Goal: Information Seeking & Learning: Learn about a topic

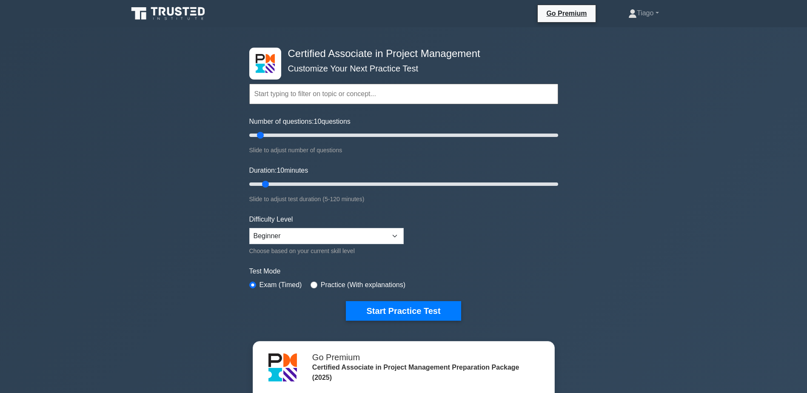
drag, startPoint x: 512, startPoint y: 4, endPoint x: 563, endPoint y: 261, distance: 261.9
click at [592, 276] on div "Certified Associate in Project Management Customize Your Next Practice Test Top…" at bounding box center [403, 286] width 807 height 519
drag, startPoint x: 261, startPoint y: 135, endPoint x: 399, endPoint y: 136, distance: 138.2
type input "100"
click at [399, 136] on input "Number of questions: 100 questions" at bounding box center [403, 135] width 309 height 10
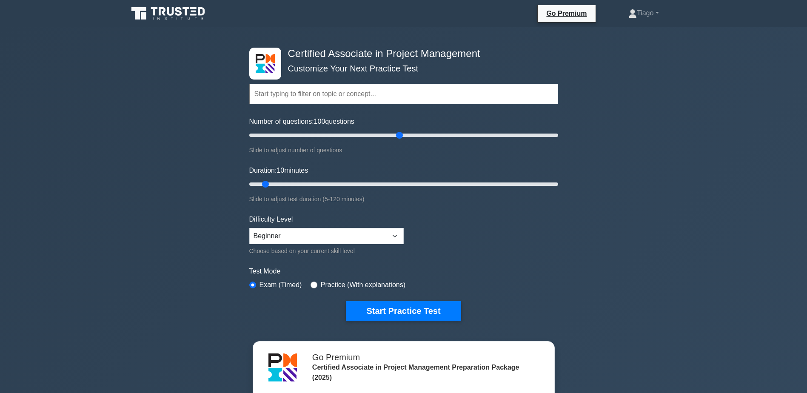
click at [208, 139] on div "Certified Associate in Project Management Customize Your Next Practice Test Top…" at bounding box center [403, 286] width 807 height 519
click at [392, 234] on select "Beginner Intermediate Expert" at bounding box center [326, 236] width 154 height 16
click at [466, 242] on form "Topics Project Scope Management Project Time Management Project Cost Management…" at bounding box center [403, 189] width 309 height 263
drag, startPoint x: 266, startPoint y: 182, endPoint x: 420, endPoint y: 190, distance: 154.6
type input "70"
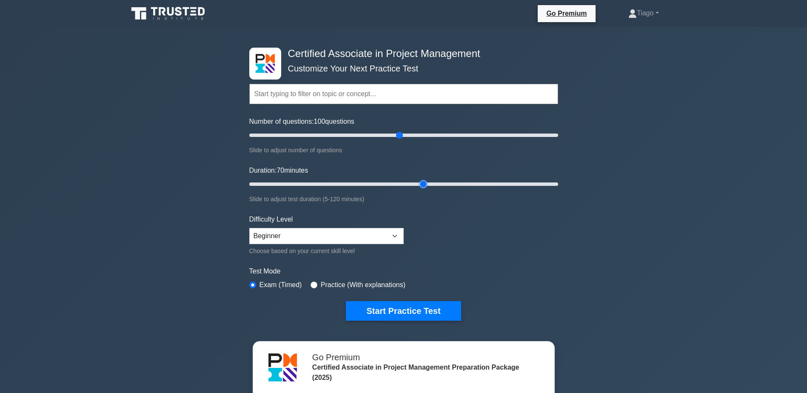
click at [420, 189] on input "Duration: 70 minutes" at bounding box center [403, 184] width 309 height 10
drag, startPoint x: 401, startPoint y: 134, endPoint x: 336, endPoint y: 137, distance: 65.1
type input "60"
click at [336, 137] on input "Number of questions: 60 questions" at bounding box center [403, 135] width 309 height 10
drag, startPoint x: 423, startPoint y: 184, endPoint x: 393, endPoint y: 178, distance: 29.9
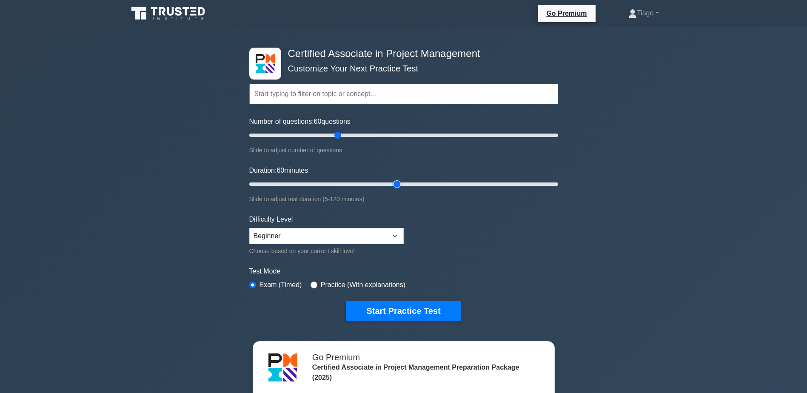
type input "60"
click at [393, 179] on input "Duration: 60 minutes" at bounding box center [403, 184] width 309 height 10
click at [394, 238] on select "Beginner Intermediate Expert" at bounding box center [326, 236] width 154 height 16
select select "intermediate"
click at [249, 228] on select "Beginner Intermediate Expert" at bounding box center [326, 236] width 154 height 16
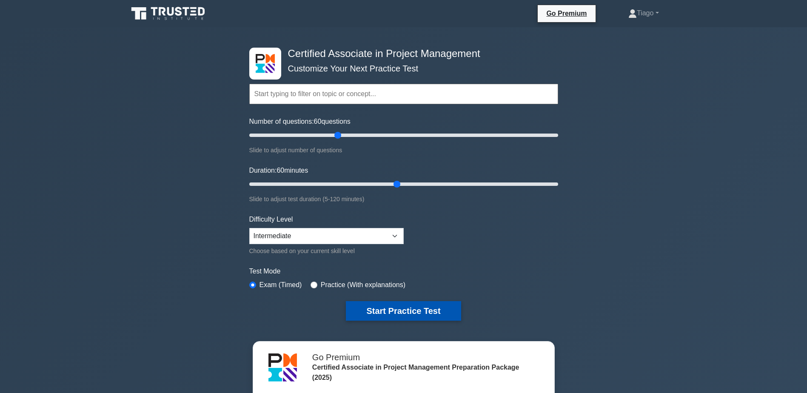
click at [401, 310] on button "Start Practice Test" at bounding box center [403, 311] width 115 height 20
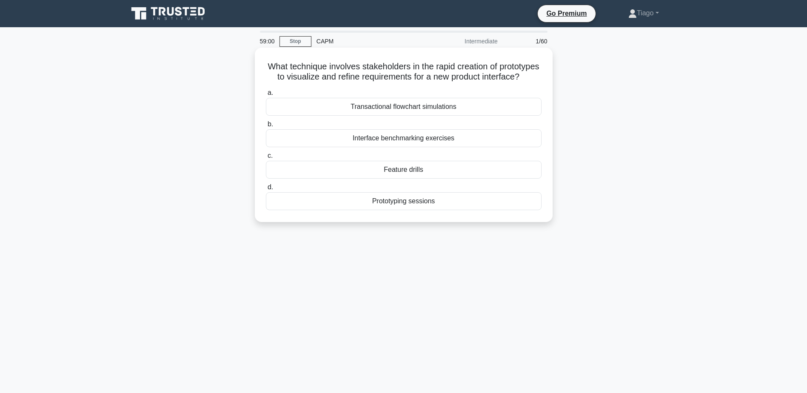
click at [405, 210] on div "Prototyping sessions" at bounding box center [404, 201] width 276 height 18
click at [266, 190] on input "d. Prototyping sessions" at bounding box center [266, 188] width 0 height 6
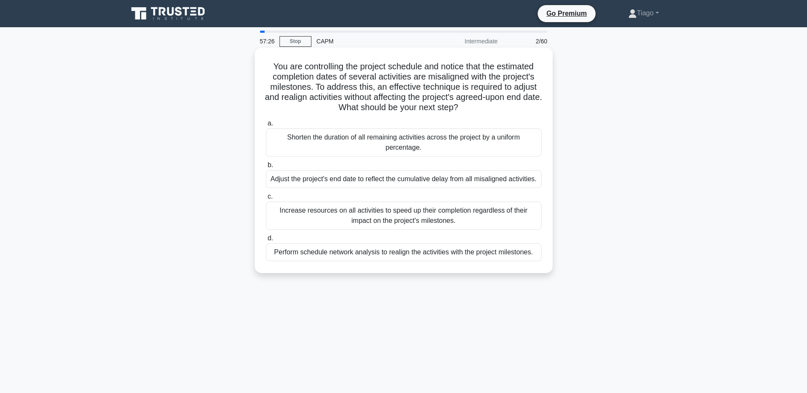
click at [296, 211] on div "Increase resources on all activities to speed up their completion regardless of…" at bounding box center [404, 216] width 276 height 28
click at [266, 199] on input "c. Increase resources on all activities to speed up their completion regardless…" at bounding box center [266, 197] width 0 height 6
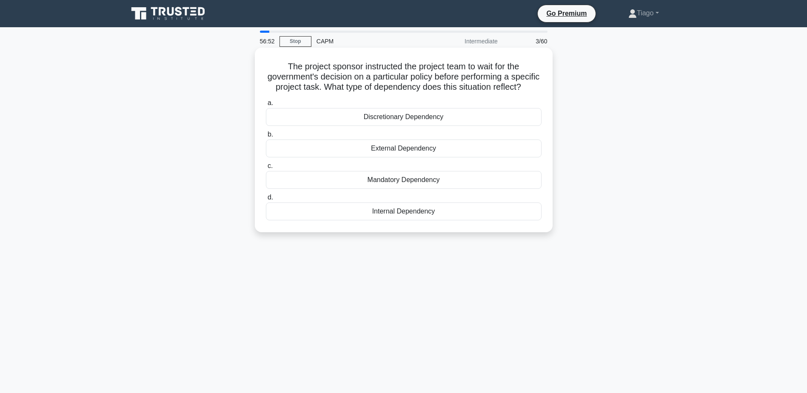
click at [406, 157] on div "External Dependency" at bounding box center [404, 149] width 276 height 18
click at [266, 137] on input "b. External Dependency" at bounding box center [266, 135] width 0 height 6
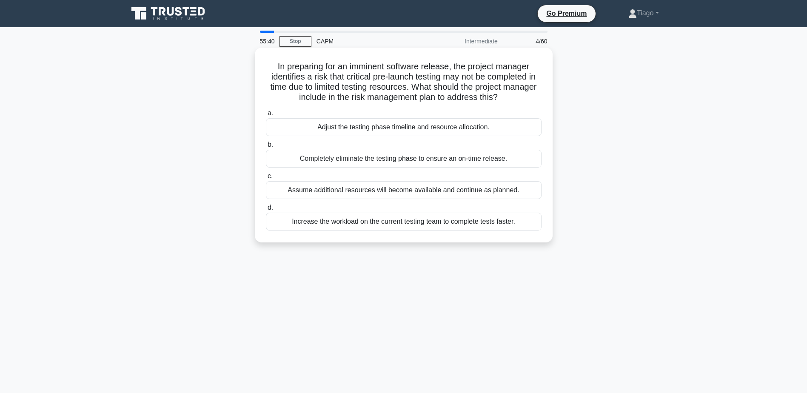
click at [421, 122] on div "Adjust the testing phase timeline and resource allocation." at bounding box center [404, 127] width 276 height 18
click at [266, 116] on input "a. Adjust the testing phase timeline and resource allocation." at bounding box center [266, 114] width 0 height 6
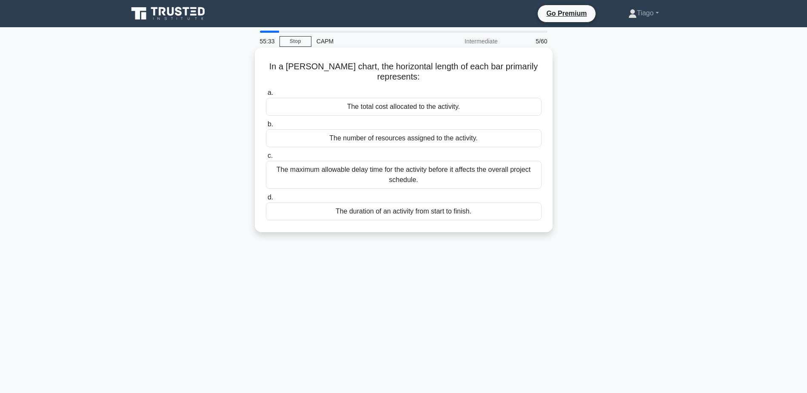
click at [401, 210] on div "The duration of an activity from start to finish." at bounding box center [404, 211] width 276 height 18
click at [266, 200] on input "d. The duration of an activity from start to finish." at bounding box center [266, 198] width 0 height 6
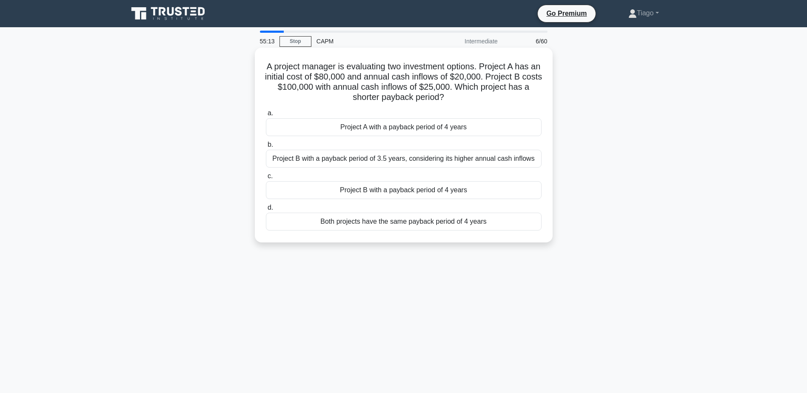
click at [402, 220] on div "Both projects have the same payback period of 4 years" at bounding box center [404, 222] width 276 height 18
click at [266, 211] on input "d. Both projects have the same payback period of 4 years" at bounding box center [266, 208] width 0 height 6
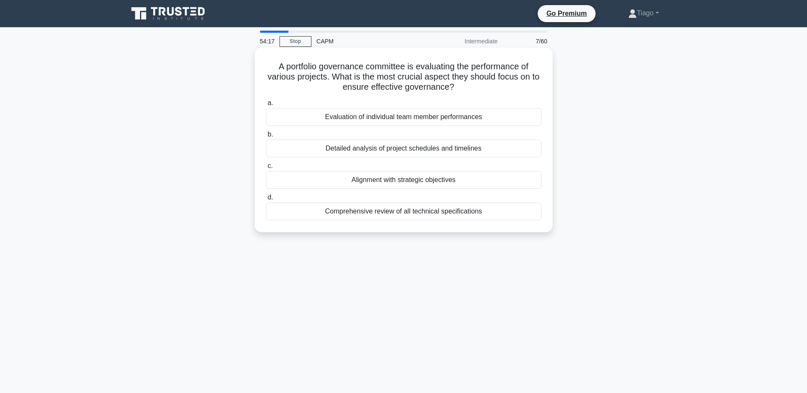
click at [408, 151] on div "Detailed analysis of project schedules and timelines" at bounding box center [404, 149] width 276 height 18
click at [266, 137] on input "b. Detailed analysis of project schedules and timelines" at bounding box center [266, 135] width 0 height 6
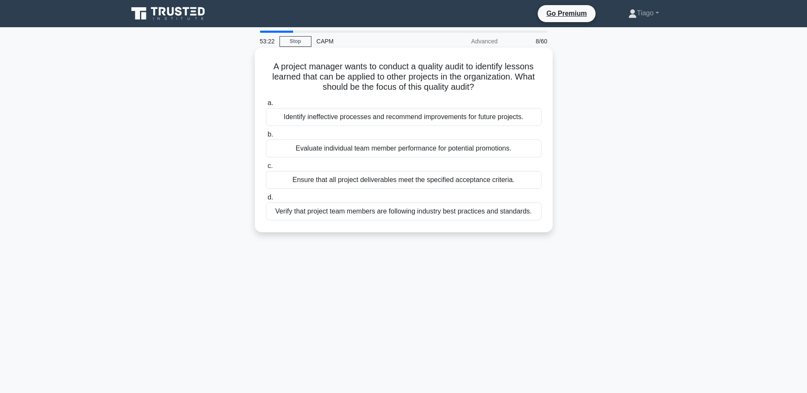
click at [411, 117] on div "Identify ineffective processes and recommend improvements for future projects." at bounding box center [404, 117] width 276 height 18
click at [266, 106] on input "a. Identify ineffective processes and recommend improvements for future project…" at bounding box center [266, 103] width 0 height 6
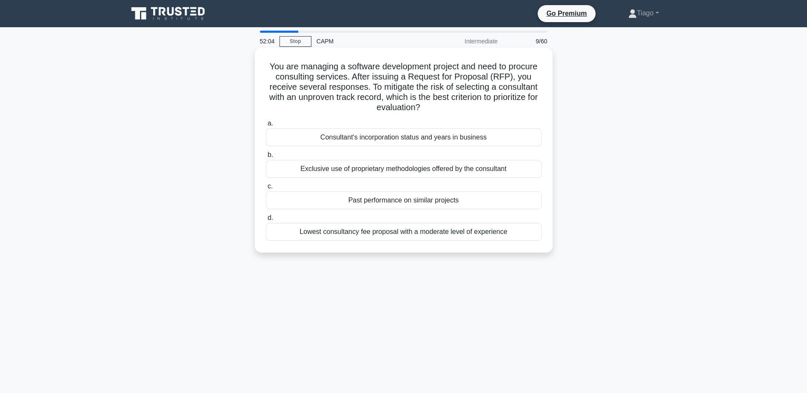
click at [408, 202] on div "Past performance on similar projects" at bounding box center [404, 200] width 276 height 18
click at [266, 189] on input "c. Past performance on similar projects" at bounding box center [266, 187] width 0 height 6
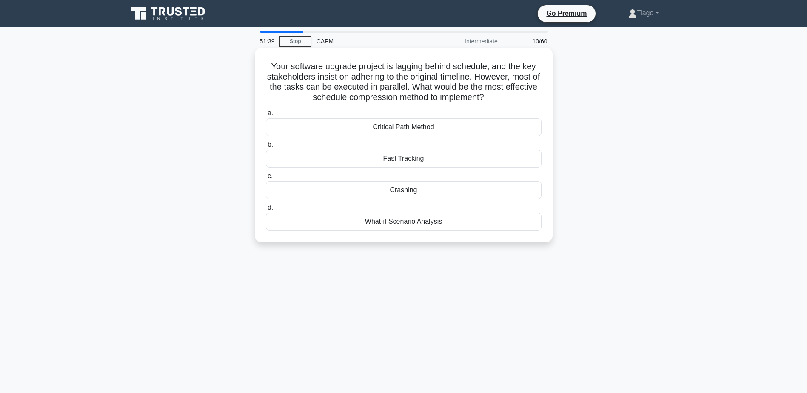
click at [403, 157] on div "Fast Tracking" at bounding box center [404, 159] width 276 height 18
click at [266, 148] on input "b. Fast Tracking" at bounding box center [266, 145] width 0 height 6
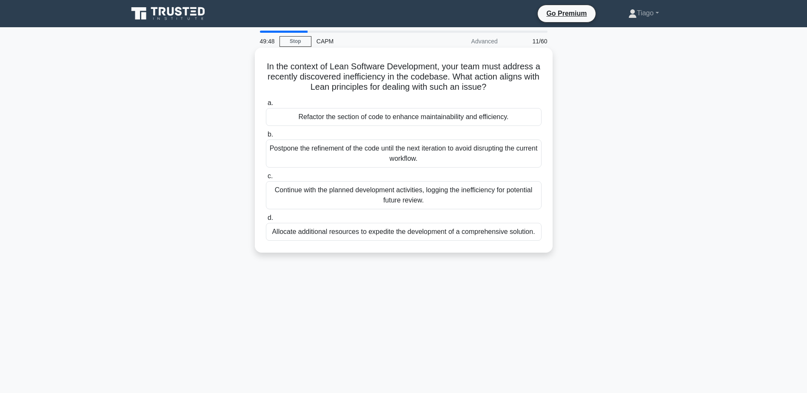
click at [403, 189] on div "Continue with the planned development activities, logging the inefficiency for …" at bounding box center [404, 195] width 276 height 28
drag, startPoint x: 403, startPoint y: 189, endPoint x: 396, endPoint y: 189, distance: 7.2
click at [396, 189] on div "Continue with the planned development activities, logging the inefficiency for …" at bounding box center [404, 195] width 276 height 28
click at [266, 179] on input "c. Continue with the planned development activities, logging the inefficiency f…" at bounding box center [266, 177] width 0 height 6
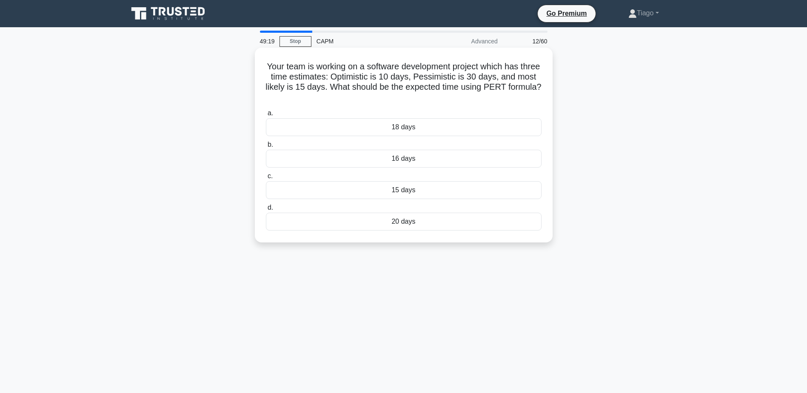
click at [416, 225] on div "20 days" at bounding box center [404, 222] width 276 height 18
click at [266, 211] on input "d. 20 days" at bounding box center [266, 208] width 0 height 6
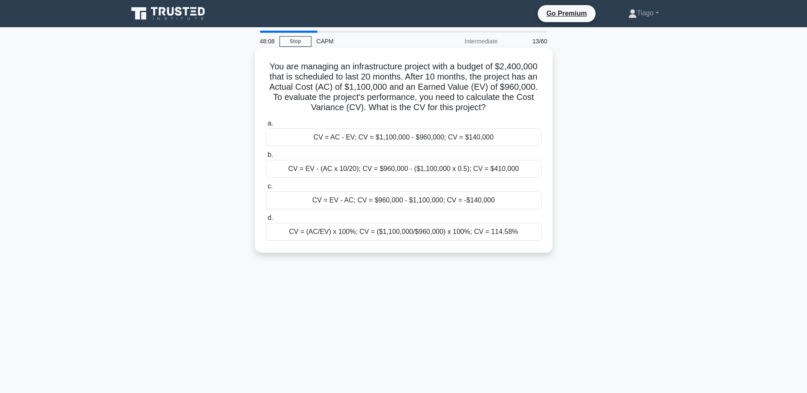
click at [409, 171] on div "CV = EV - (AC x 10/20); CV = $960,000 - ($1,100,000 x 0.5); CV = $410,000" at bounding box center [404, 169] width 276 height 18
click at [266, 158] on input "b. CV = EV - (AC x 10/20); CV = $960,000 - ($1,100,000 x 0.5); CV = $410,000" at bounding box center [266, 155] width 0 height 6
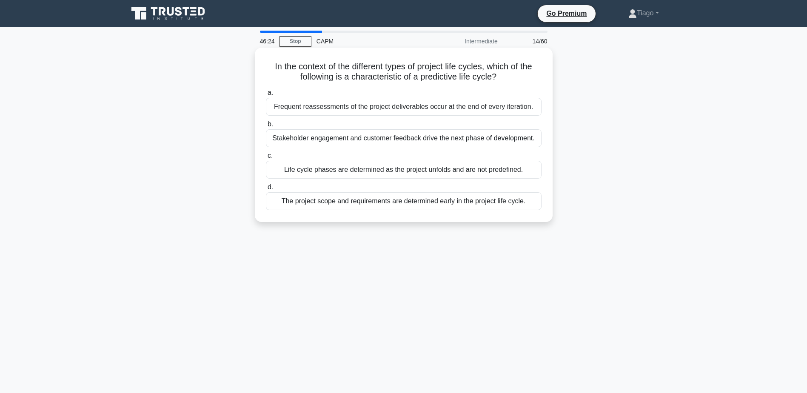
click at [342, 171] on div "Life cycle phases are determined as the project unfolds and are not predefined." at bounding box center [404, 170] width 276 height 18
click at [266, 159] on input "c. Life cycle phases are determined as the project unfolds and are not predefin…" at bounding box center [266, 156] width 0 height 6
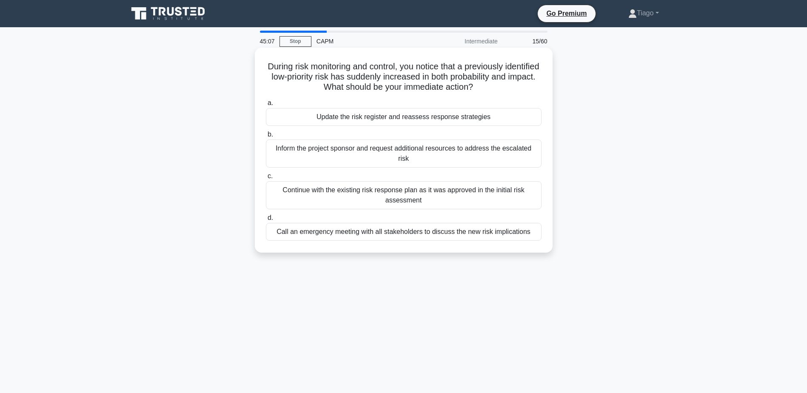
click at [442, 119] on div "Update the risk register and reassess response strategies" at bounding box center [404, 117] width 276 height 18
click at [266, 106] on input "a. Update the risk register and reassess response strategies" at bounding box center [266, 103] width 0 height 6
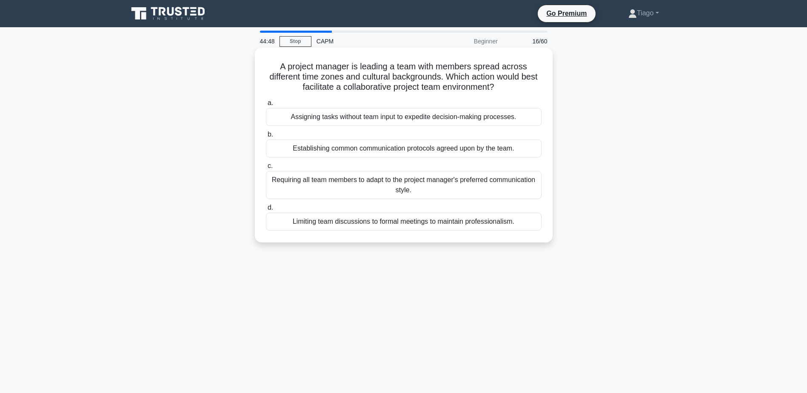
click at [404, 148] on div "Establishing common communication protocols agreed upon by the team." at bounding box center [404, 149] width 276 height 18
click at [266, 137] on input "b. Establishing common communication protocols agreed upon by the team." at bounding box center [266, 135] width 0 height 6
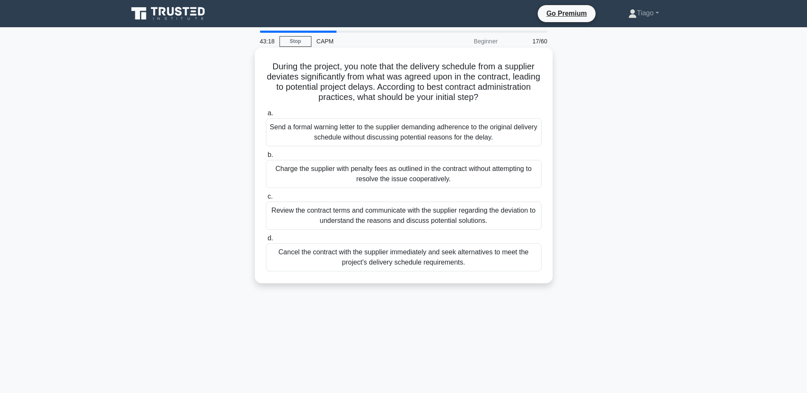
click at [402, 210] on div "Review the contract terms and communicate with the supplier regarding the devia…" at bounding box center [404, 216] width 276 height 28
click at [266, 199] on input "c. Review the contract terms and communicate with the supplier regarding the de…" at bounding box center [266, 197] width 0 height 6
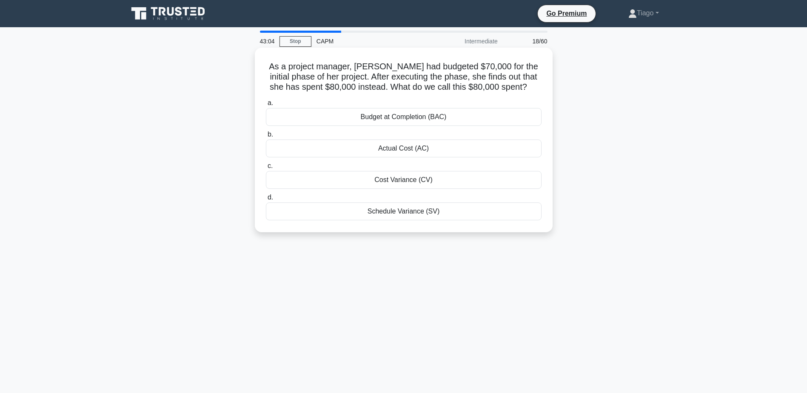
click at [412, 181] on div "Cost Variance (CV)" at bounding box center [404, 180] width 276 height 18
click at [266, 169] on input "c. Cost Variance (CV)" at bounding box center [266, 166] width 0 height 6
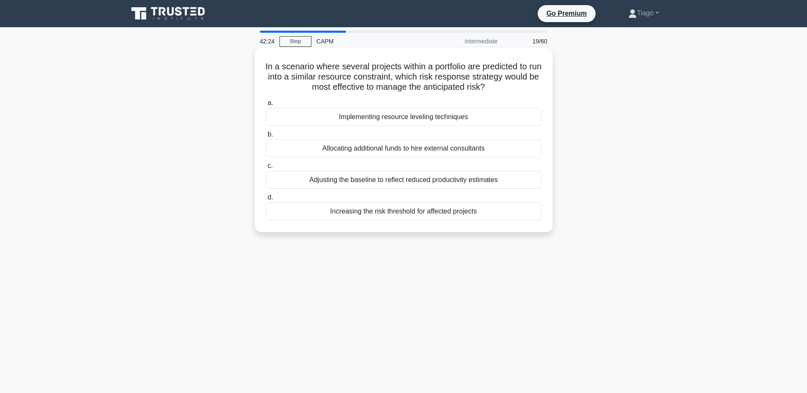
click at [410, 119] on div "Implementing resource leveling techniques" at bounding box center [404, 117] width 276 height 18
click at [266, 106] on input "a. Implementing resource leveling techniques" at bounding box center [266, 103] width 0 height 6
click at [413, 214] on div "The completion date of the project will be delayed by 5 days." at bounding box center [404, 211] width 276 height 18
click at [266, 200] on input "d. The completion date of the project will be delayed by 5 days." at bounding box center [266, 198] width 0 height 6
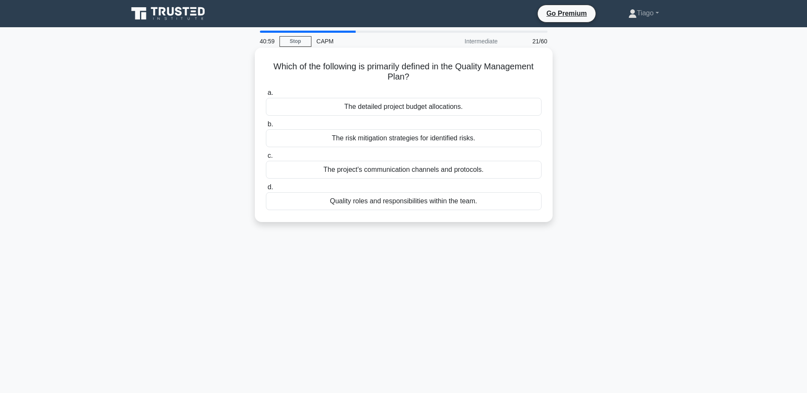
click at [412, 202] on div "Quality roles and responsibilities within the team." at bounding box center [404, 201] width 276 height 18
click at [266, 190] on input "d. Quality roles and responsibilities within the team." at bounding box center [266, 188] width 0 height 6
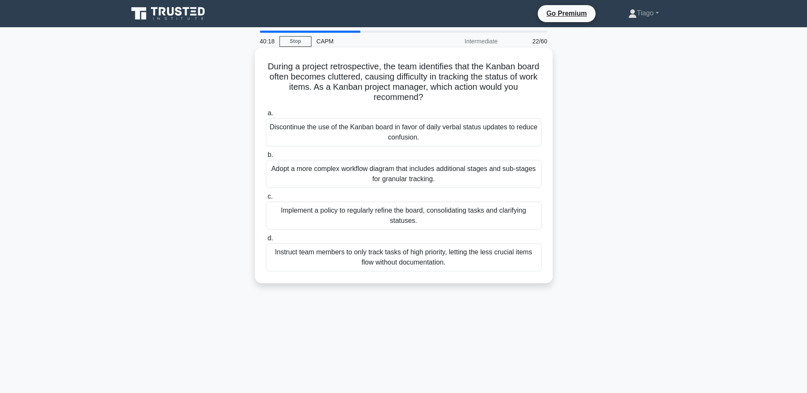
click at [406, 212] on div "Implement a policy to regularly refine the board, consolidating tasks and clari…" at bounding box center [404, 216] width 276 height 28
click at [266, 199] on input "c. Implement a policy to regularly refine the board, consolidating tasks and cl…" at bounding box center [266, 197] width 0 height 6
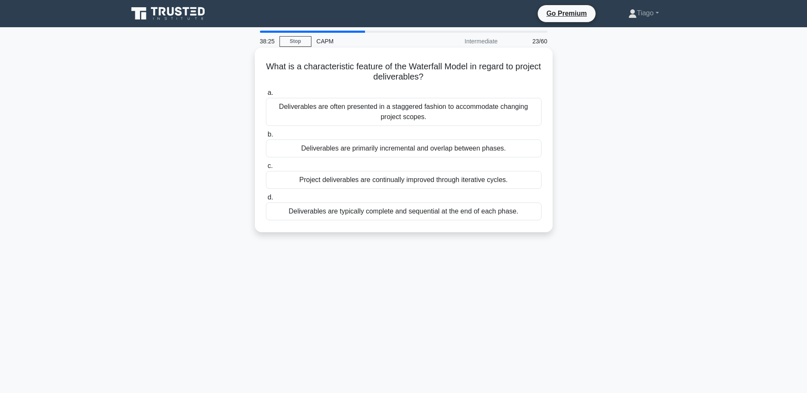
click at [403, 212] on div "Deliverables are typically complete and sequential at the end of each phase." at bounding box center [404, 211] width 276 height 18
click at [266, 200] on input "d. Deliverables are typically complete and sequential at the end of each phase." at bounding box center [266, 198] width 0 height 6
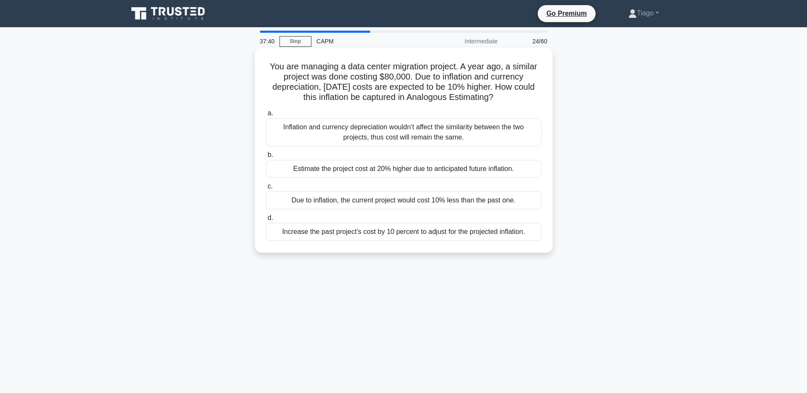
click at [406, 231] on div "Increase the past project’s cost by 10 percent to adjust for the projected infl…" at bounding box center [404, 232] width 276 height 18
click at [266, 221] on input "d. Increase the past project’s cost by 10 percent to adjust for the projected i…" at bounding box center [266, 218] width 0 height 6
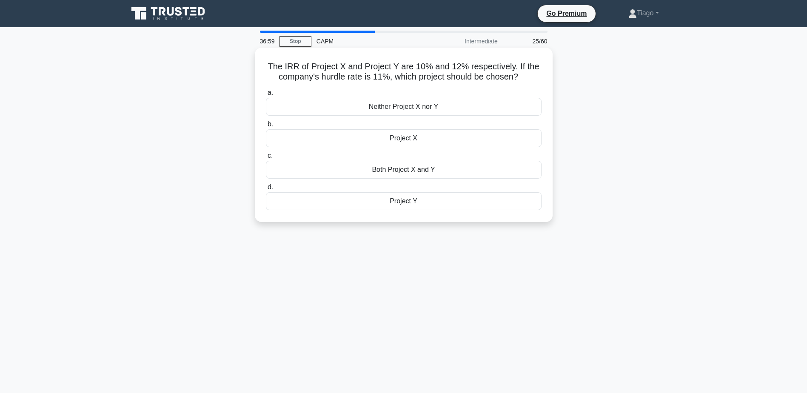
click at [419, 200] on div "Project Y" at bounding box center [404, 201] width 276 height 18
click at [266, 190] on input "d. Project Y" at bounding box center [266, 188] width 0 height 6
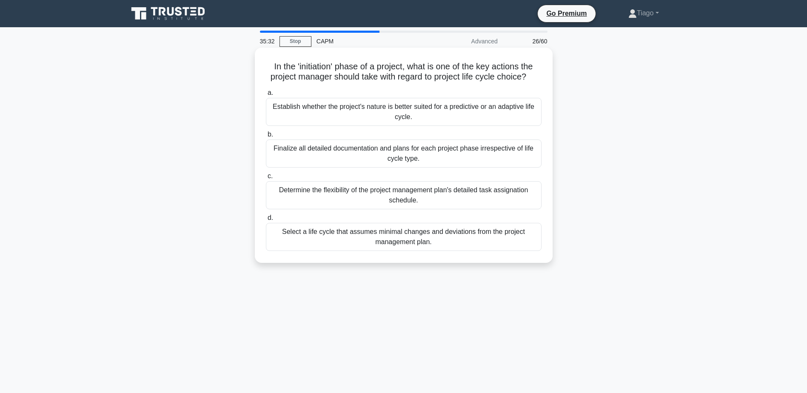
click at [404, 151] on div "Finalize all detailed documentation and plans for each project phase irrespecti…" at bounding box center [404, 154] width 276 height 28
click at [266, 137] on input "b. Finalize all detailed documentation and plans for each project phase irrespe…" at bounding box center [266, 135] width 0 height 6
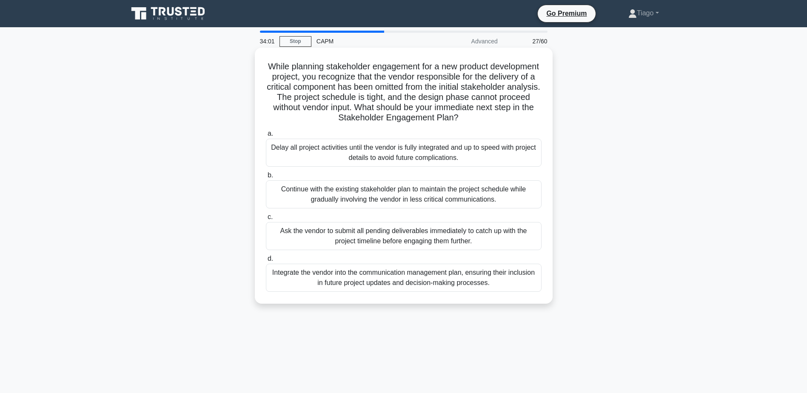
click at [392, 275] on div "Integrate the vendor into the communication management plan, ensuring their inc…" at bounding box center [404, 278] width 276 height 28
click at [266, 262] on input "d. Integrate the vendor into the communication management plan, ensuring their …" at bounding box center [266, 259] width 0 height 6
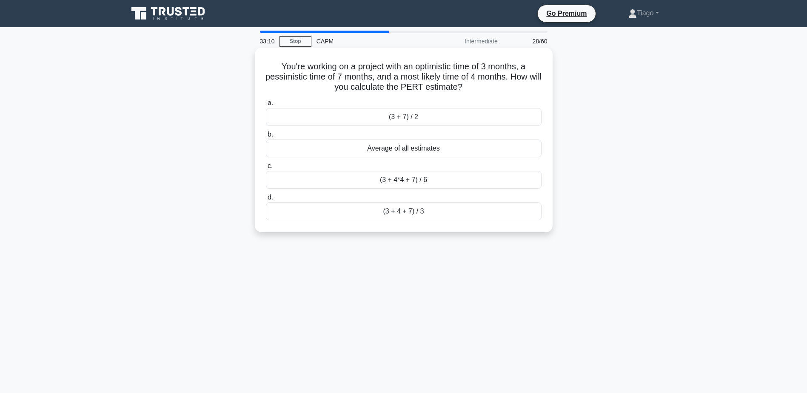
click at [408, 211] on div "(3 + 4 + 7) / 3" at bounding box center [404, 211] width 276 height 18
click at [266, 200] on input "d. (3 + 4 + 7) / 3" at bounding box center [266, 198] width 0 height 6
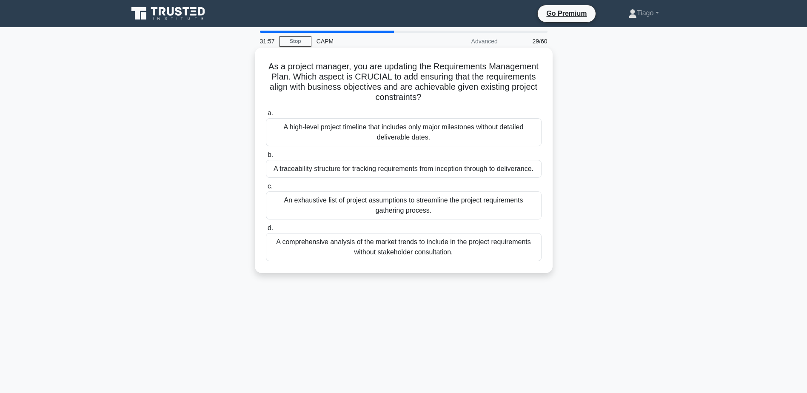
click at [404, 168] on div "A traceability structure for tracking requirements from inception through to de…" at bounding box center [404, 169] width 276 height 18
click at [266, 158] on input "b. A traceability structure for tracking requirements from inception through to…" at bounding box center [266, 155] width 0 height 6
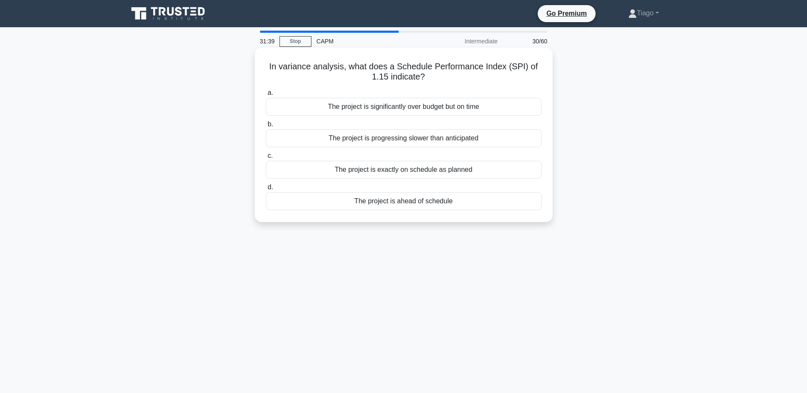
click at [405, 201] on div "The project is ahead of schedule" at bounding box center [404, 201] width 276 height 18
click at [266, 190] on input "d. The project is ahead of schedule" at bounding box center [266, 188] width 0 height 6
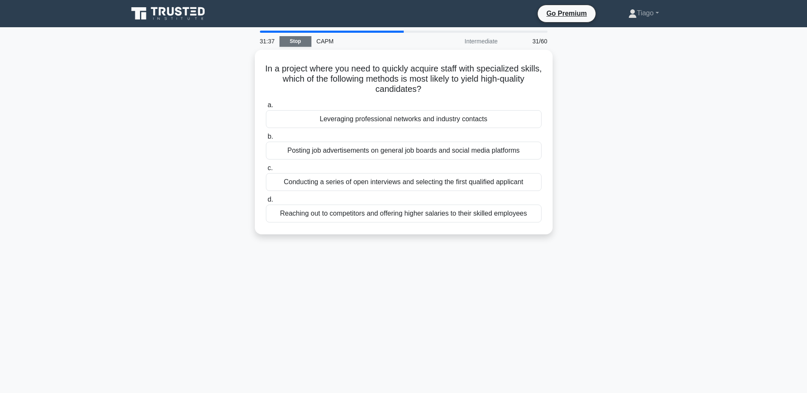
click at [296, 43] on link "Stop" at bounding box center [295, 41] width 32 height 11
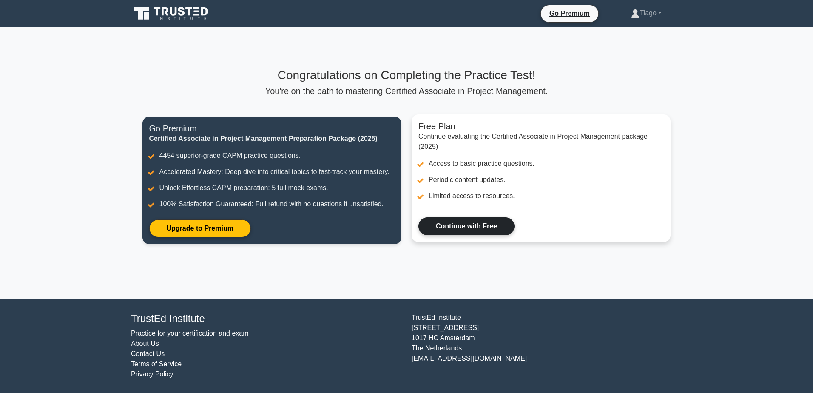
click at [473, 225] on link "Continue with Free" at bounding box center [467, 226] width 96 height 18
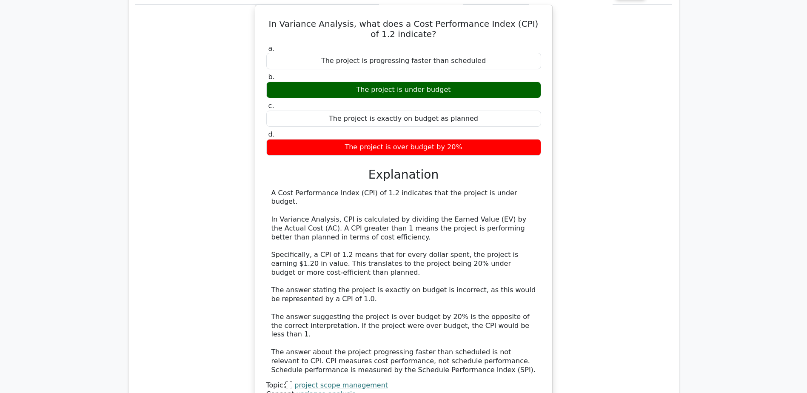
scroll to position [851, 0]
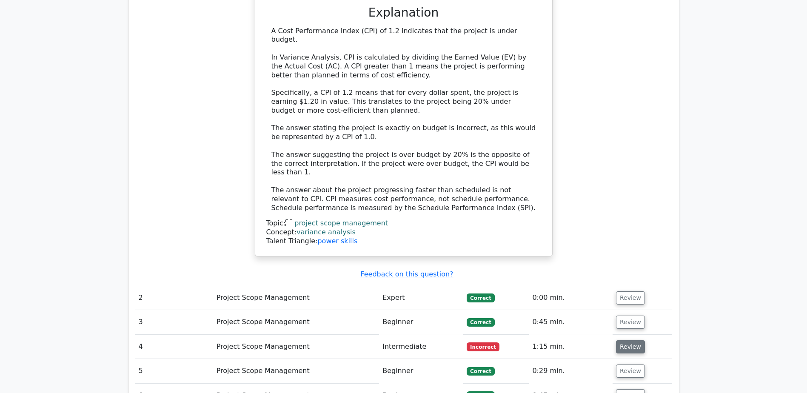
click at [624, 340] on button "Review" at bounding box center [630, 346] width 29 height 13
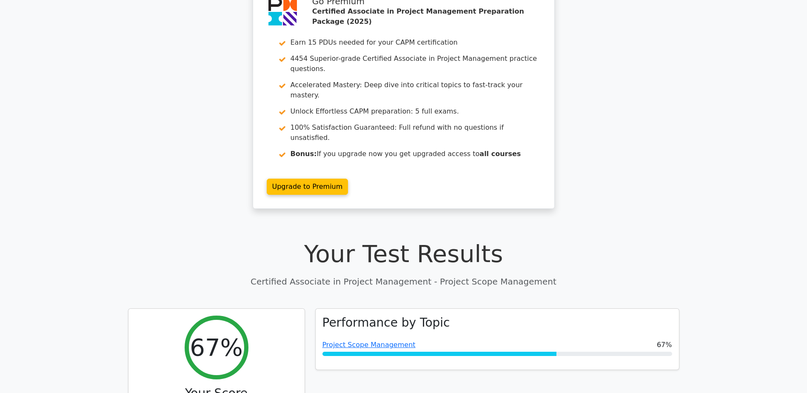
scroll to position [0, 0]
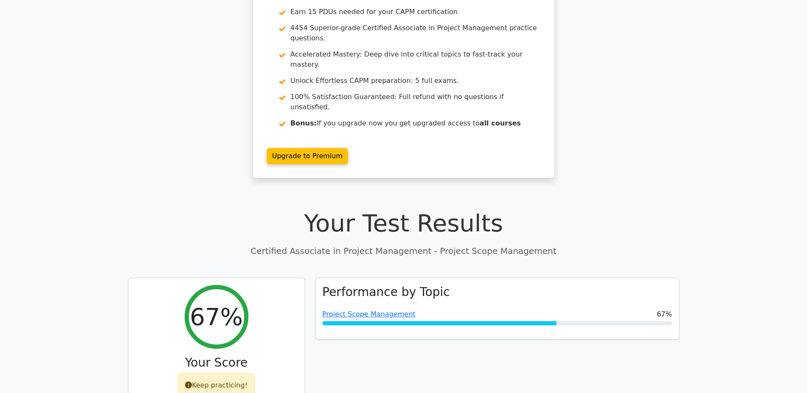
scroll to position [85, 0]
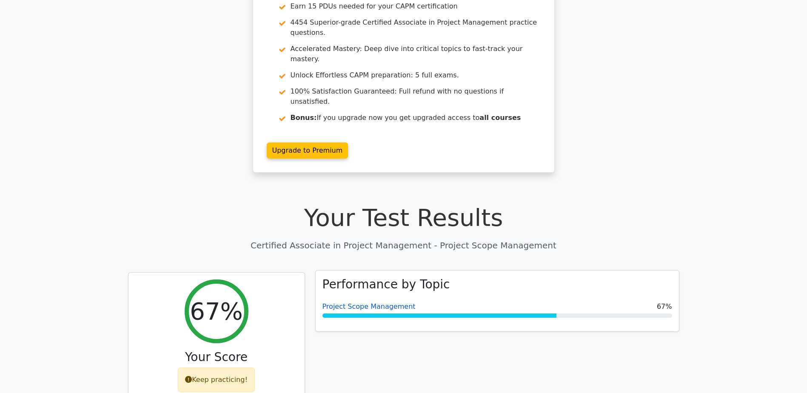
click at [372, 302] on link "Project Scope Management" at bounding box center [368, 306] width 93 height 8
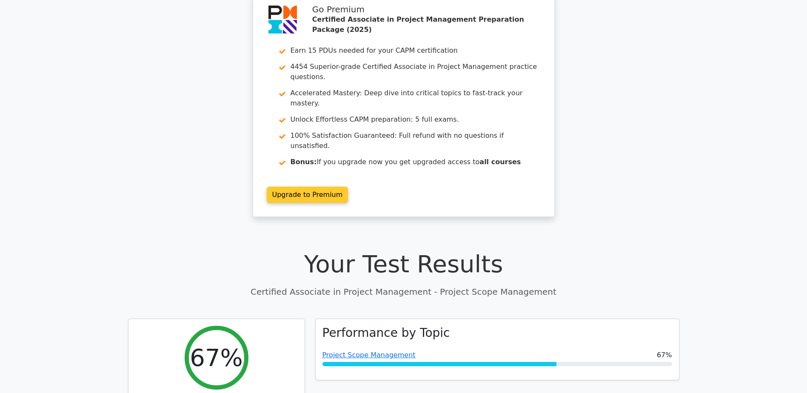
scroll to position [0, 0]
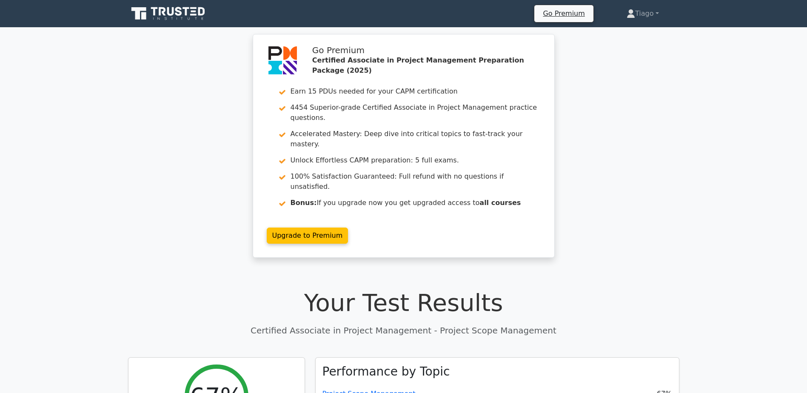
click at [161, 7] on icon at bounding box center [169, 14] width 82 height 16
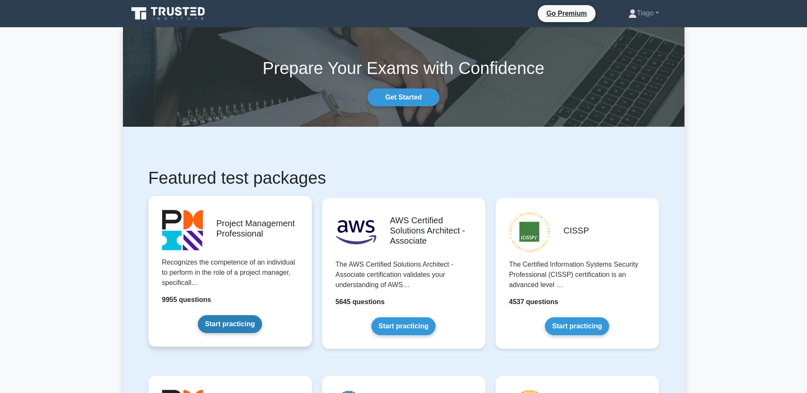
click at [227, 325] on link "Start practicing" at bounding box center [230, 324] width 64 height 18
